Goal: Transaction & Acquisition: Obtain resource

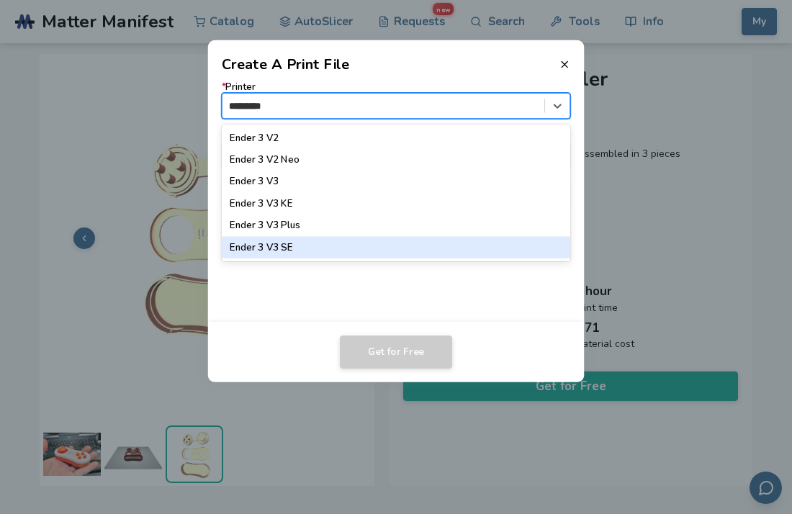
click at [274, 246] on div "Ender 3 V3 SE" at bounding box center [396, 248] width 349 height 22
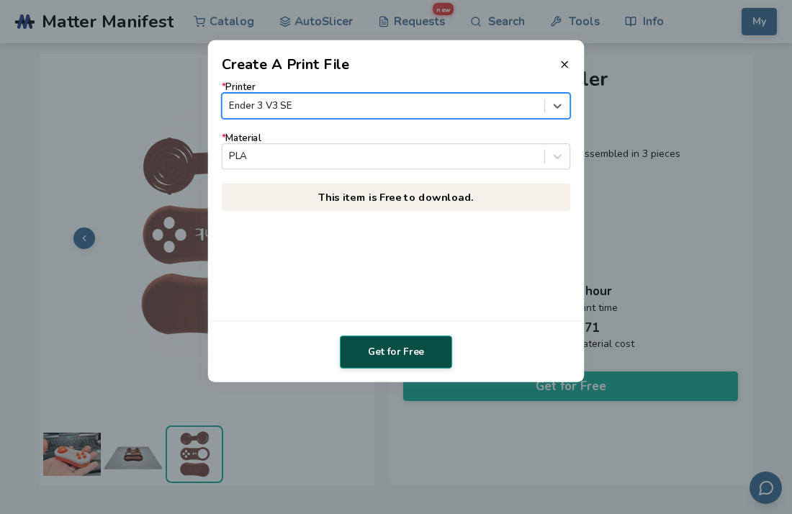
click at [383, 347] on button "Get for Free" at bounding box center [396, 352] width 112 height 33
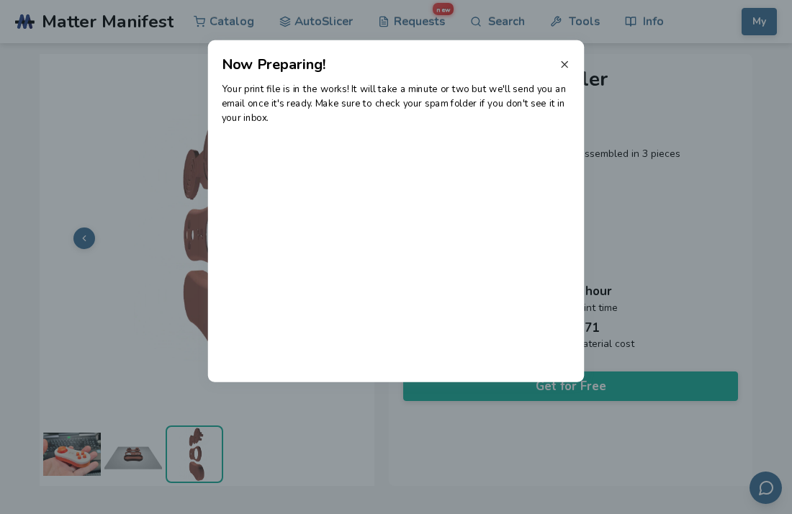
click at [564, 63] on icon at bounding box center [565, 65] width 12 height 12
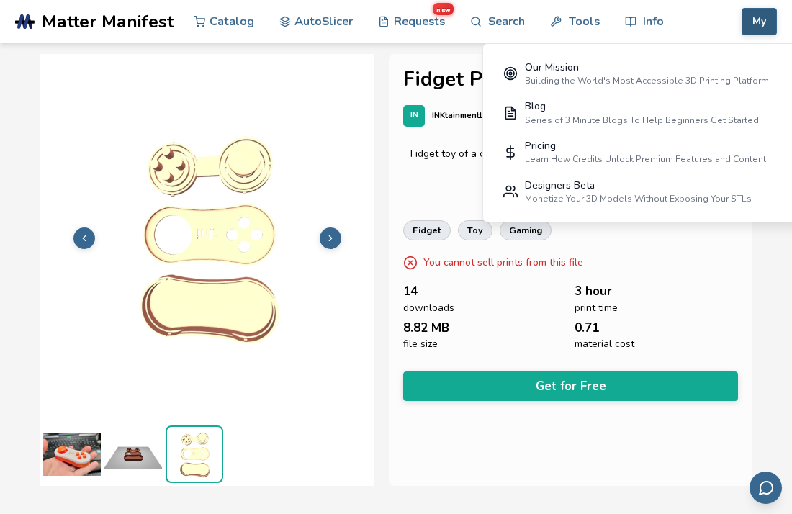
click at [751, 24] on button "My" at bounding box center [759, 21] width 35 height 27
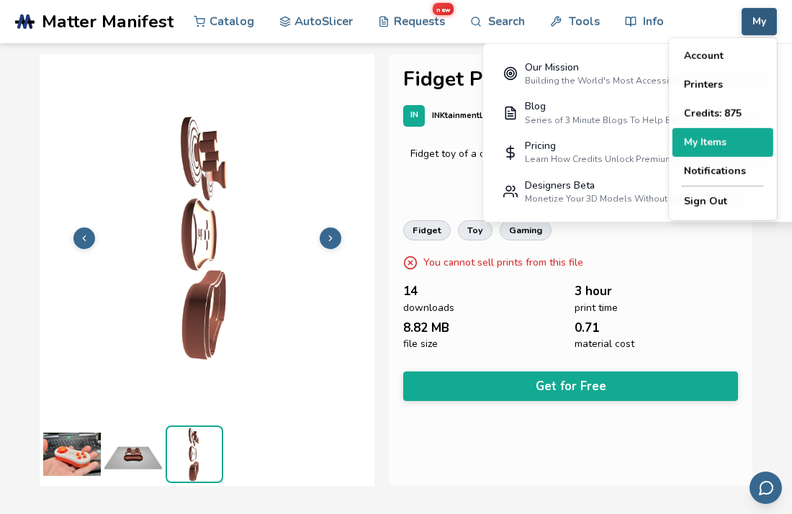
click at [704, 143] on button "My Items" at bounding box center [723, 142] width 101 height 29
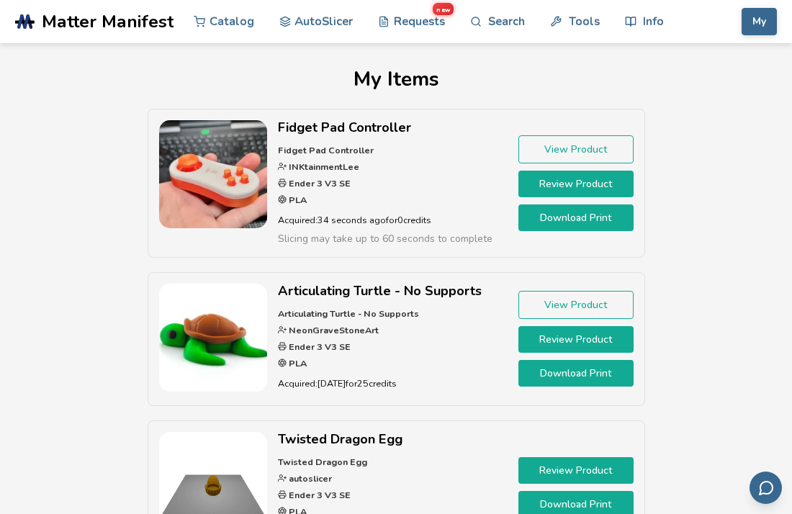
click at [438, 165] on p "Fidget Pad Controller INKtainmentLee Ender 3 V3 SE PLA" at bounding box center [393, 176] width 230 height 66
click at [552, 211] on link "Download Print" at bounding box center [576, 218] width 115 height 27
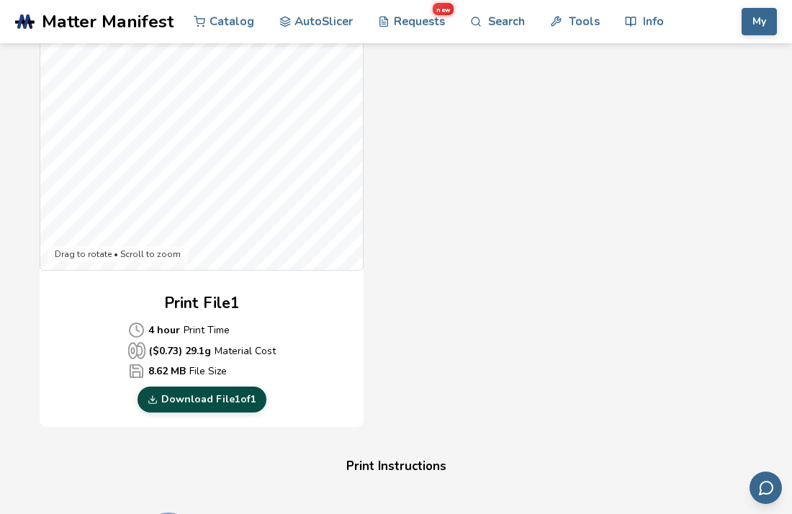
scroll to position [622, 0]
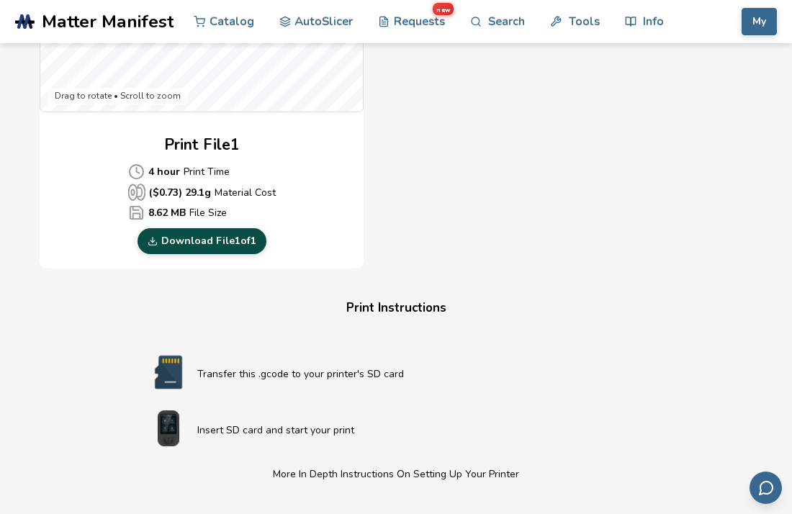
click at [187, 245] on link "Download File 1 of 1" at bounding box center [202, 241] width 129 height 26
click at [184, 244] on link "Download File 1 of 1" at bounding box center [202, 241] width 129 height 26
click at [231, 242] on link "Download File 1 of 1" at bounding box center [202, 241] width 129 height 26
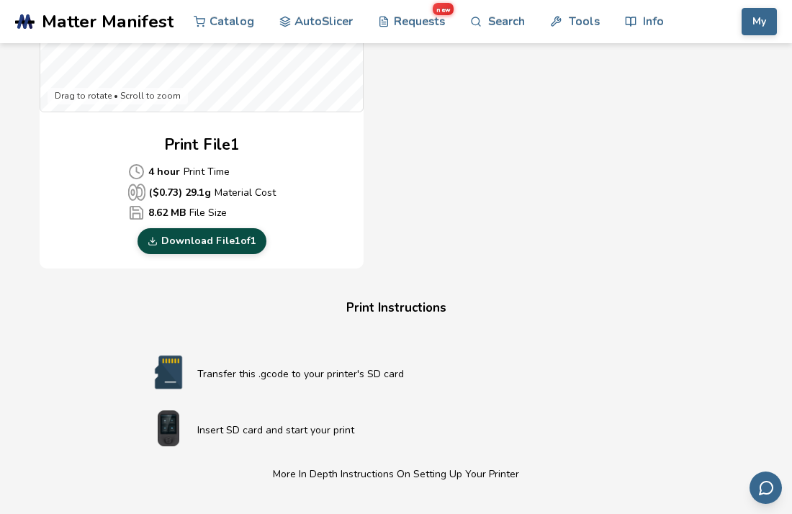
click at [231, 242] on link "Download File 1 of 1" at bounding box center [202, 241] width 129 height 26
